Goal: Task Accomplishment & Management: Manage account settings

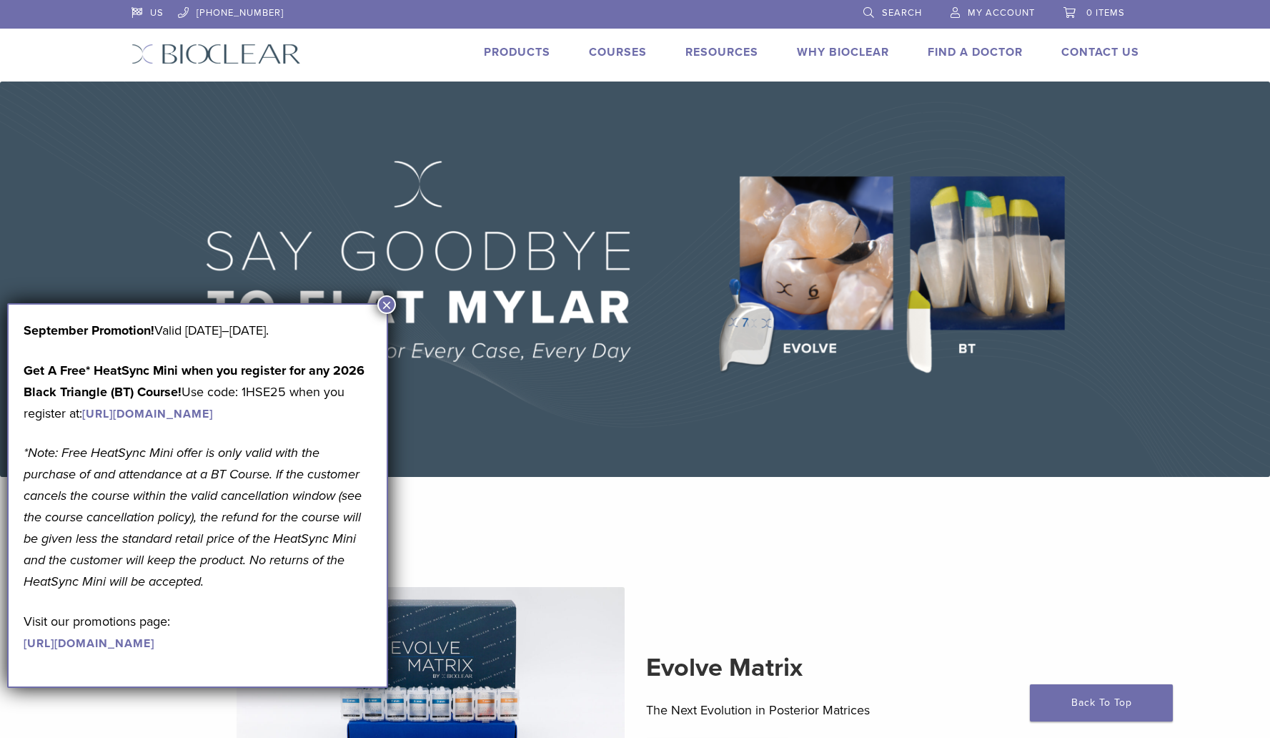
click at [999, 11] on span "My Account" at bounding box center [1001, 12] width 67 height 11
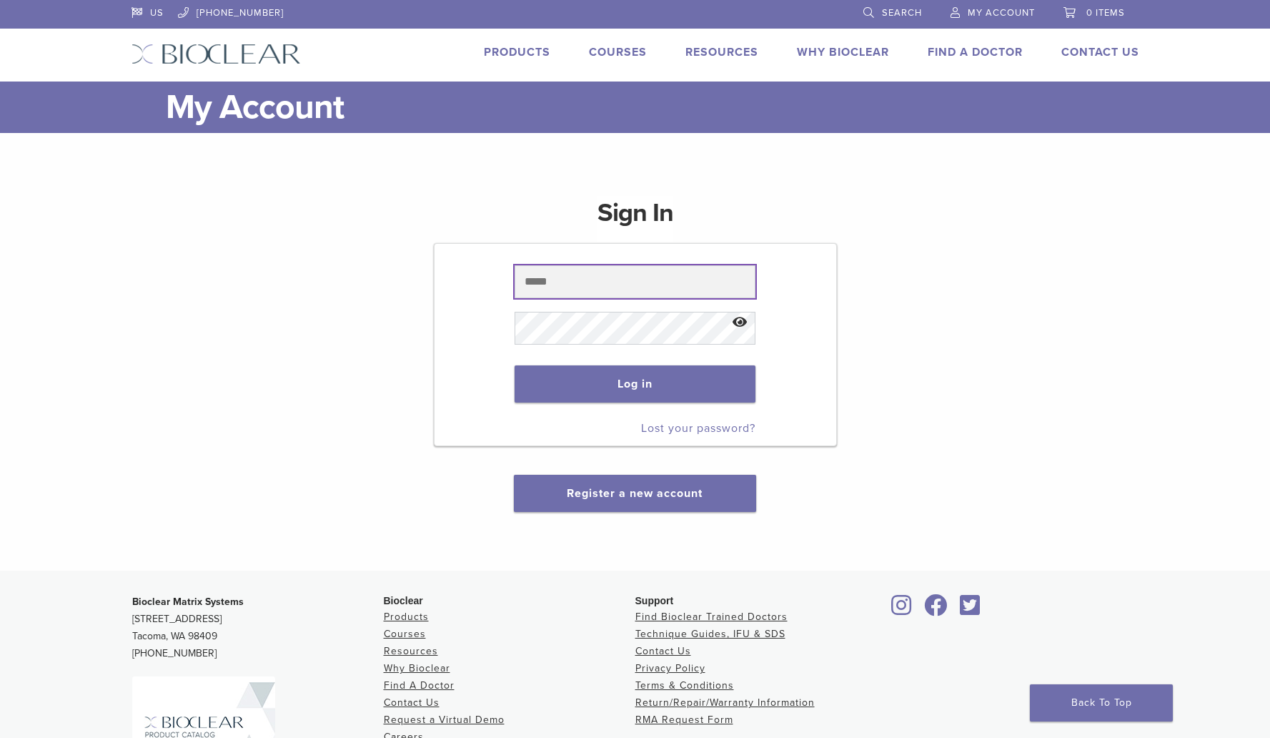
click at [655, 274] on input "text" at bounding box center [635, 281] width 241 height 33
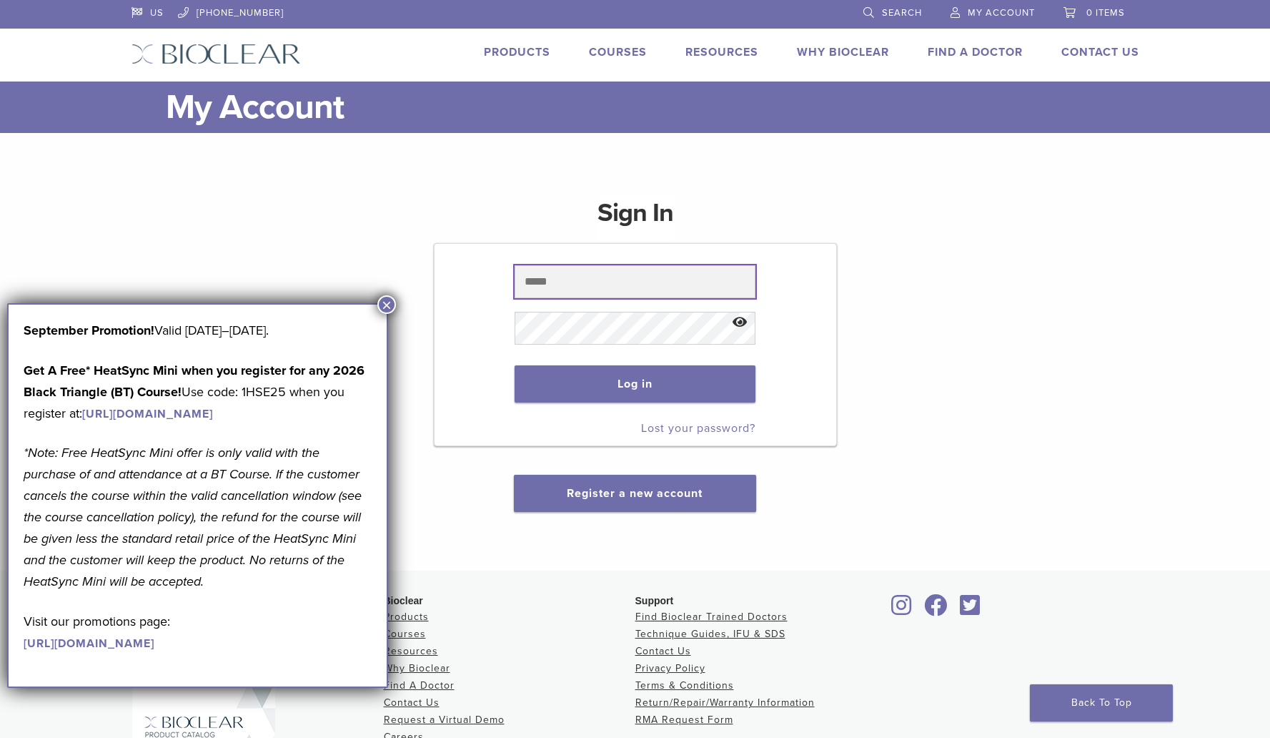
click at [655, 274] on input "text" at bounding box center [635, 281] width 241 height 33
type input "**********"
click at [737, 323] on button "Show password" at bounding box center [740, 322] width 31 height 36
click at [648, 380] on button "Log in" at bounding box center [635, 383] width 241 height 37
